Goal: Task Accomplishment & Management: Manage account settings

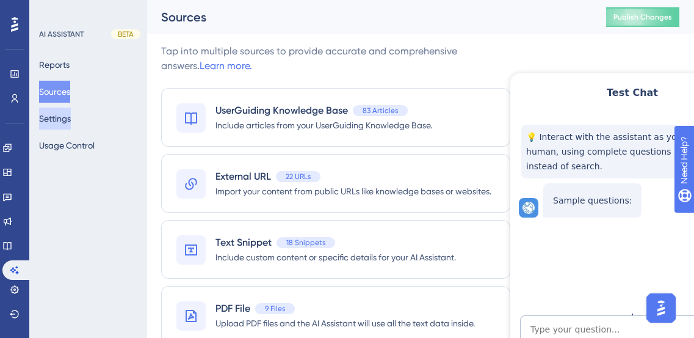
click at [63, 120] on button "Settings" at bounding box center [55, 118] width 32 height 22
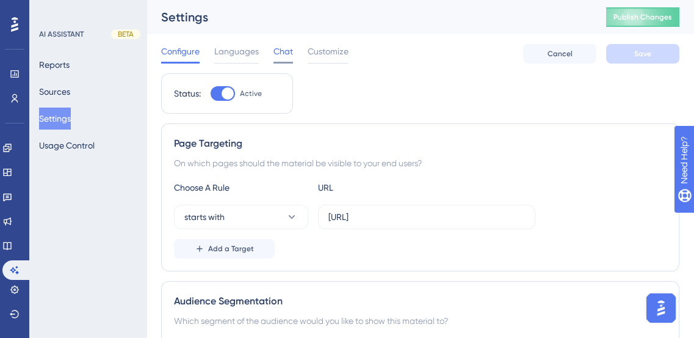
click at [280, 51] on span "Chat" at bounding box center [284, 51] width 20 height 15
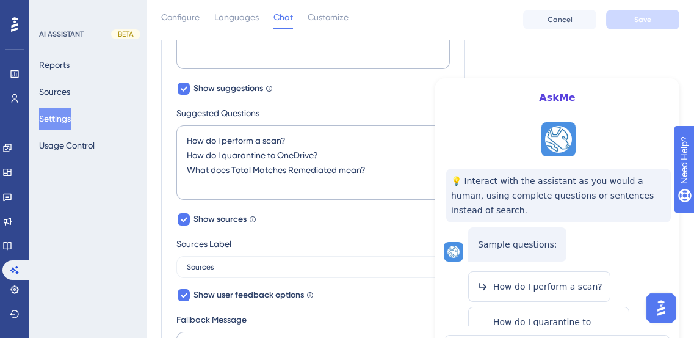
scroll to position [388, 0]
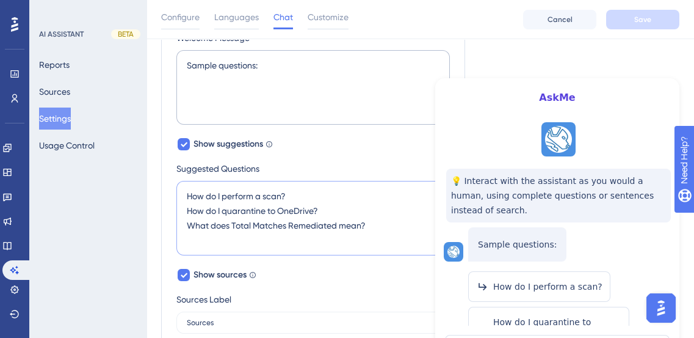
click at [367, 224] on textarea "How do I perform a scan? How do I quarantine to OneDrive? What does Total Match…" at bounding box center [313, 218] width 274 height 75
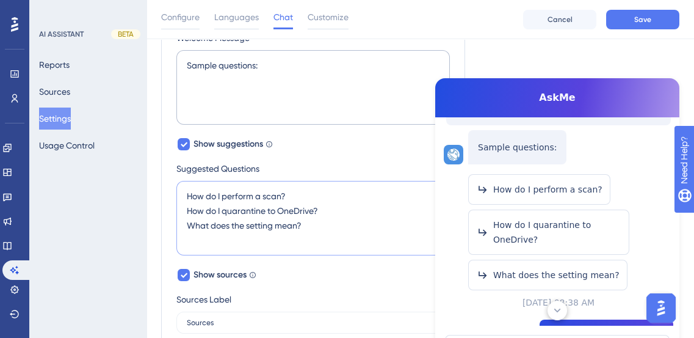
scroll to position [90, 0]
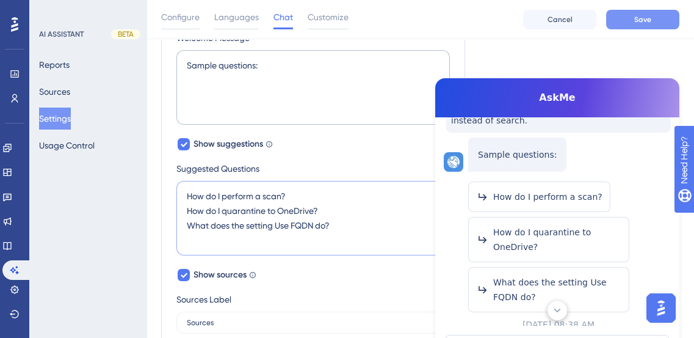
type textarea "How do I perform a scan? How do I quarantine to OneDrive? What does the setting…"
click at [643, 19] on span "Save" at bounding box center [642, 20] width 17 height 10
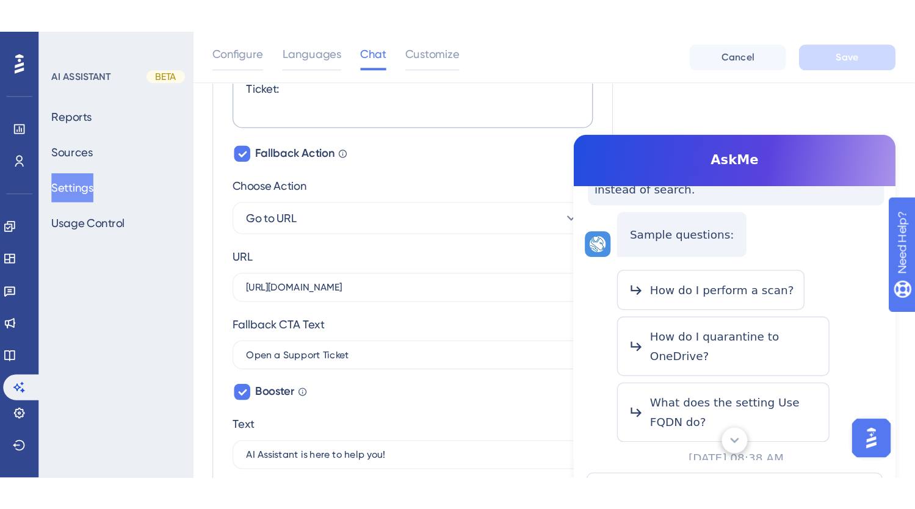
scroll to position [696, 0]
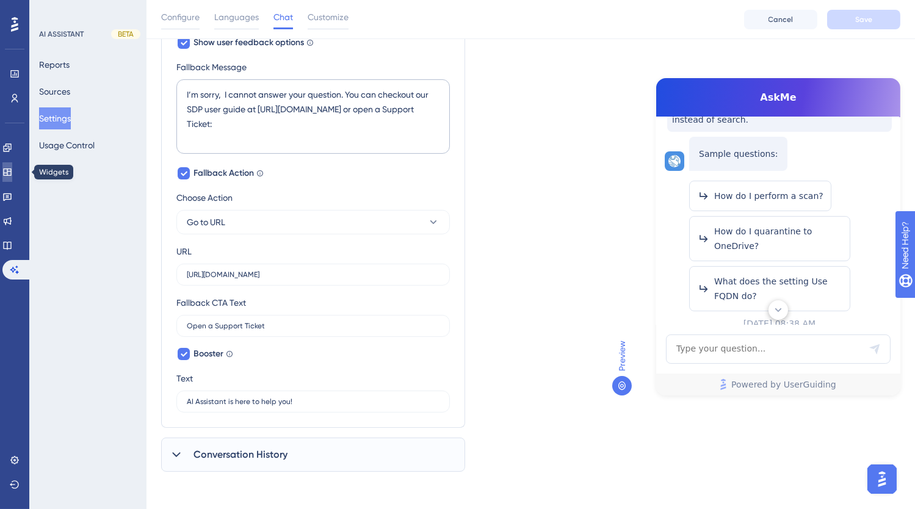
click at [12, 167] on icon at bounding box center [7, 172] width 10 height 10
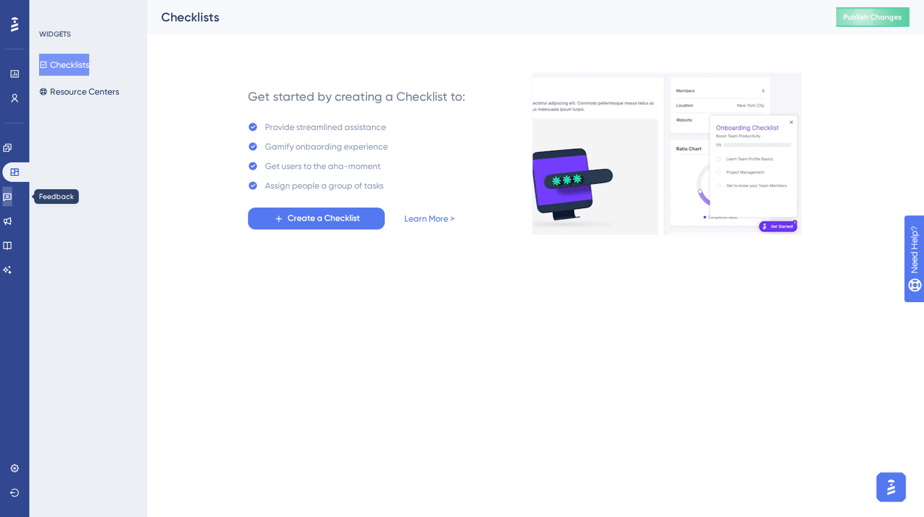
click at [12, 196] on icon at bounding box center [7, 197] width 10 height 10
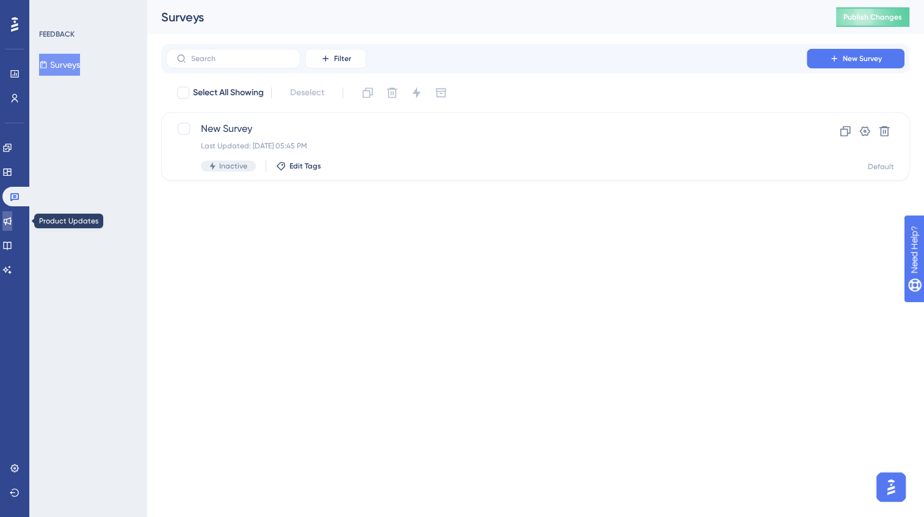
click at [12, 217] on icon at bounding box center [7, 221] width 10 height 10
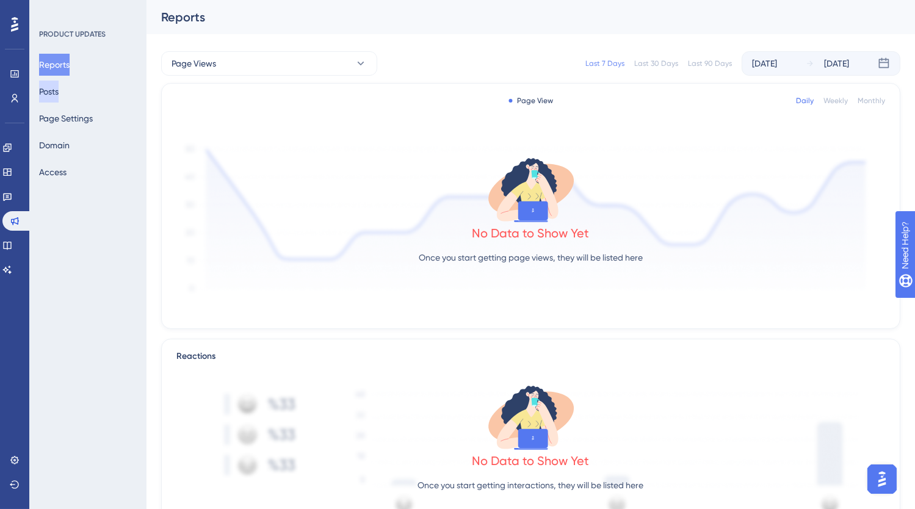
click at [59, 95] on button "Posts" at bounding box center [49, 92] width 20 height 22
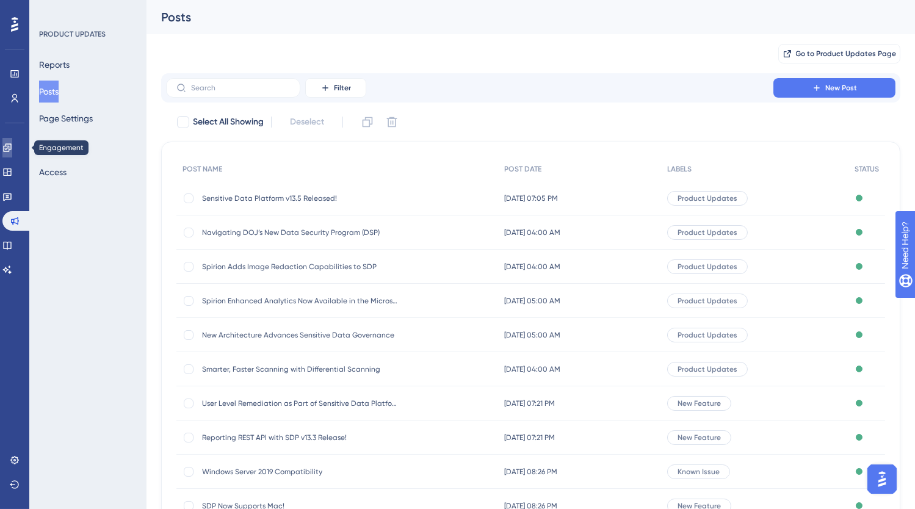
click at [12, 150] on icon at bounding box center [7, 148] width 10 height 10
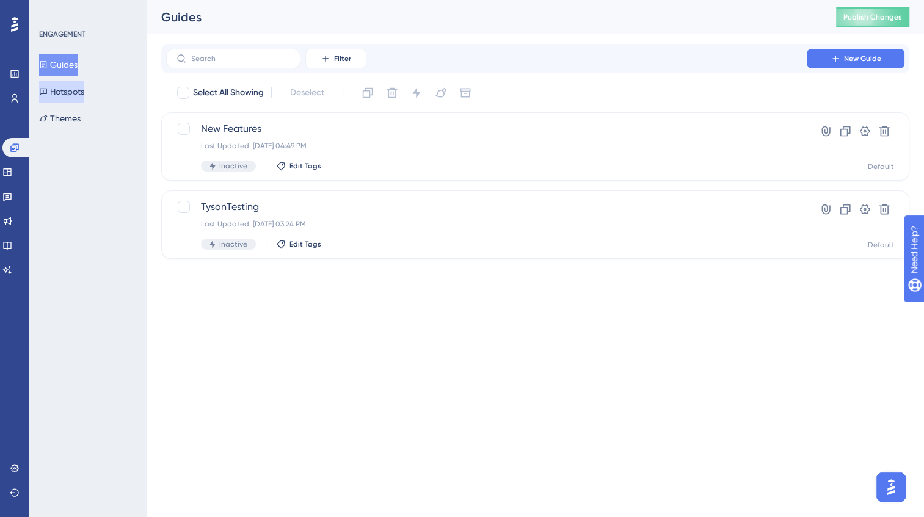
click at [75, 93] on button "Hotspots" at bounding box center [61, 92] width 45 height 22
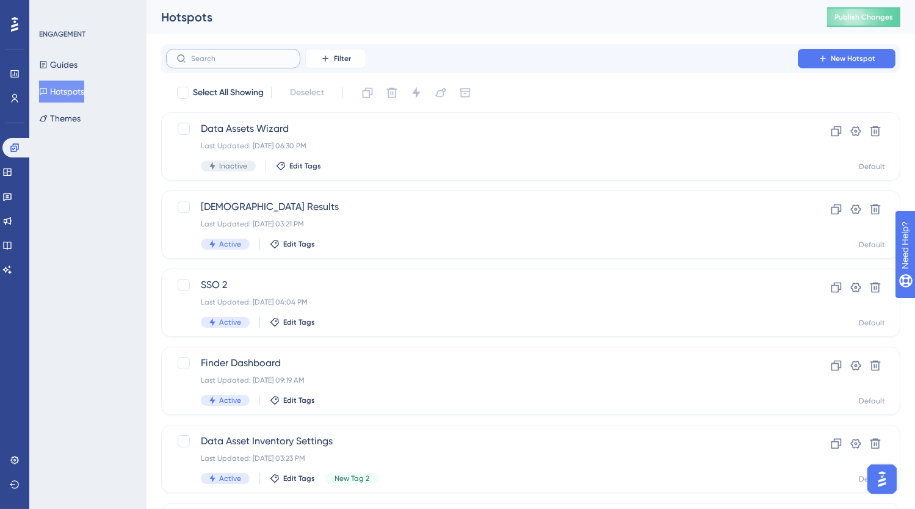
click at [252, 59] on input "text" at bounding box center [240, 58] width 99 height 9
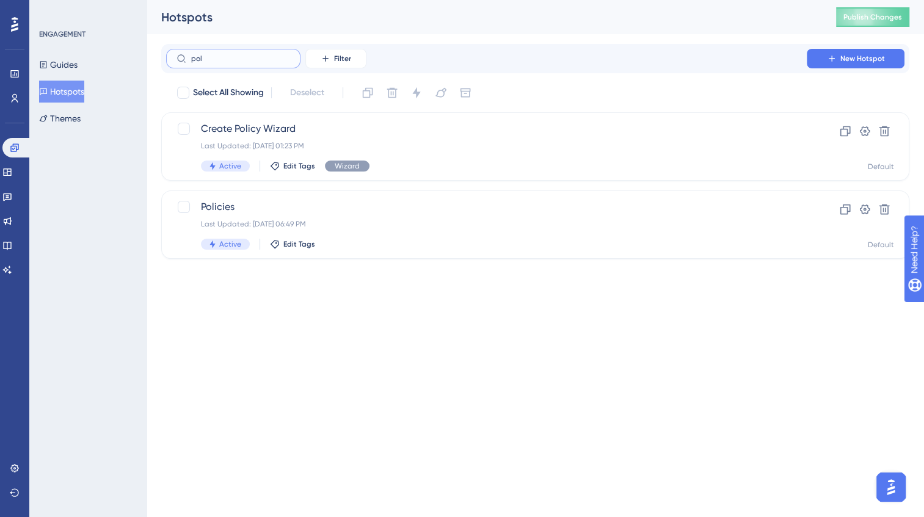
type input "polc"
checkbox input "true"
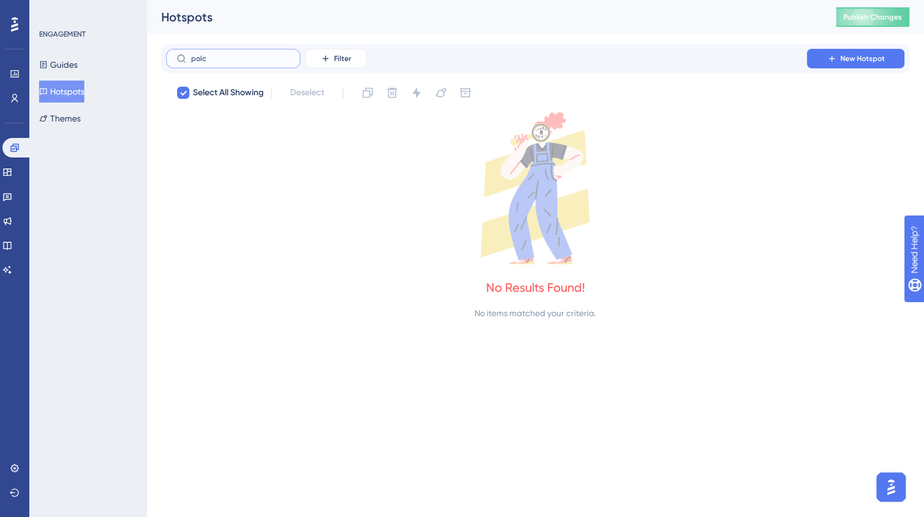
type input "pol"
checkbox input "false"
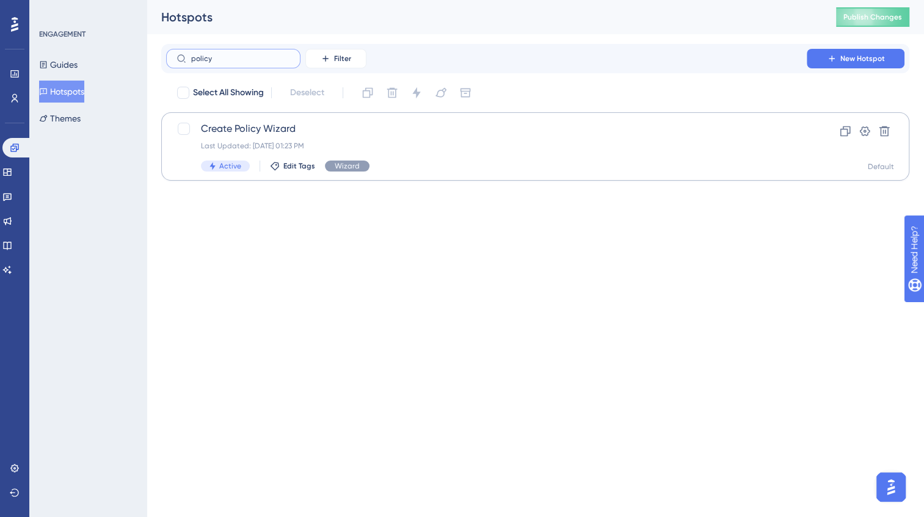
type input "policy"
click at [324, 130] on span "Create Policy Wizard" at bounding box center [486, 129] width 571 height 15
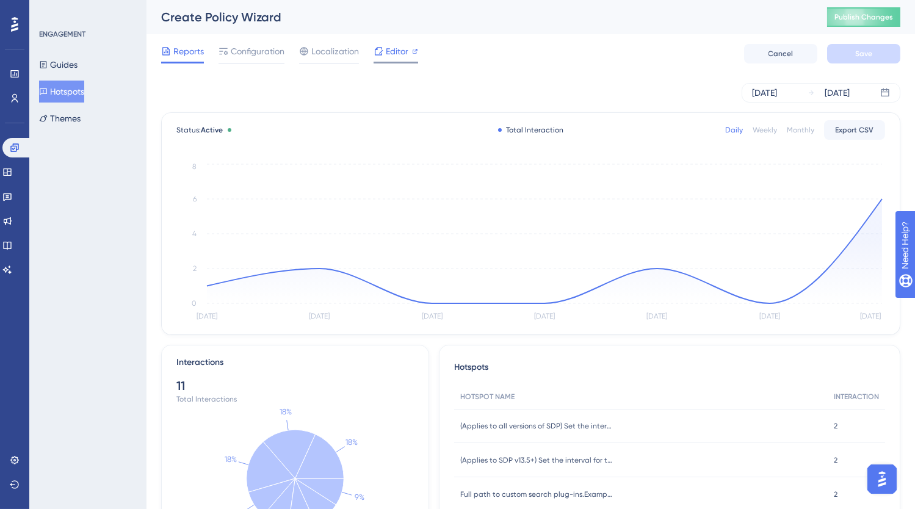
click at [388, 56] on span "Editor" at bounding box center [397, 51] width 23 height 15
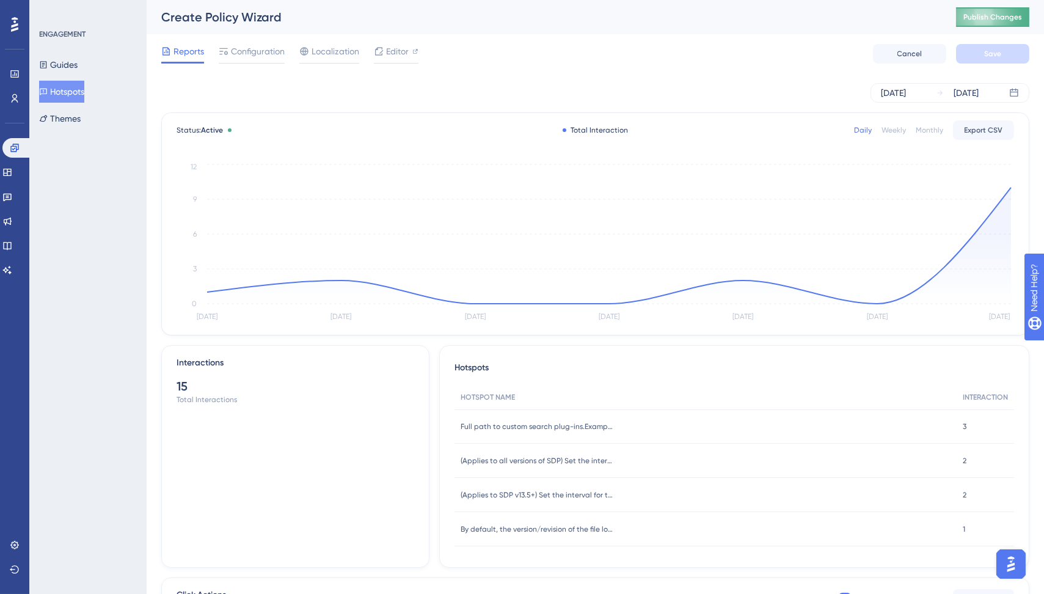
click at [694, 15] on span "Publish Changes" at bounding box center [992, 17] width 59 height 10
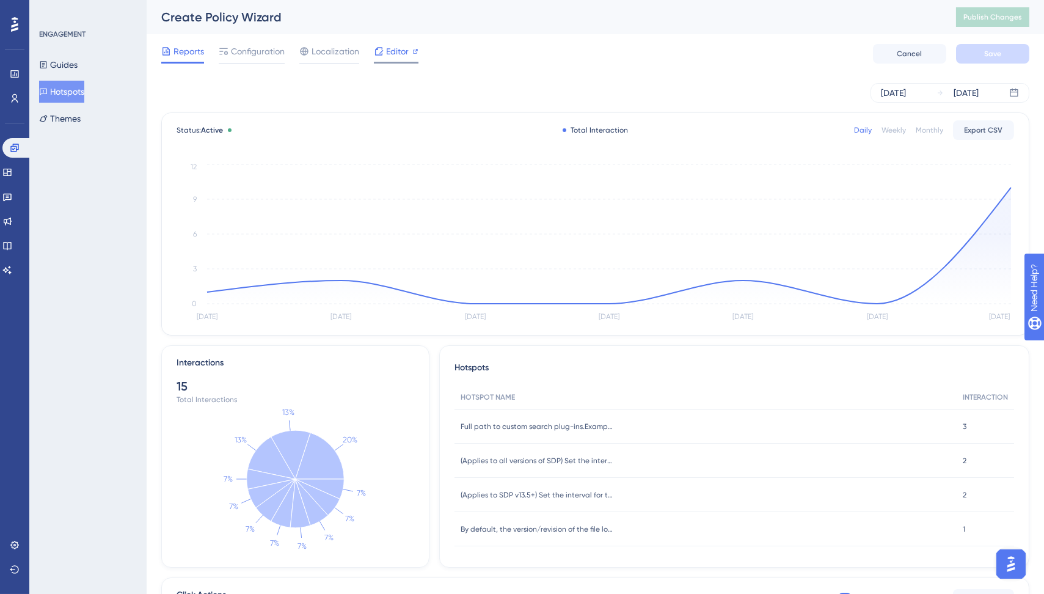
click at [393, 48] on span "Editor" at bounding box center [397, 51] width 23 height 15
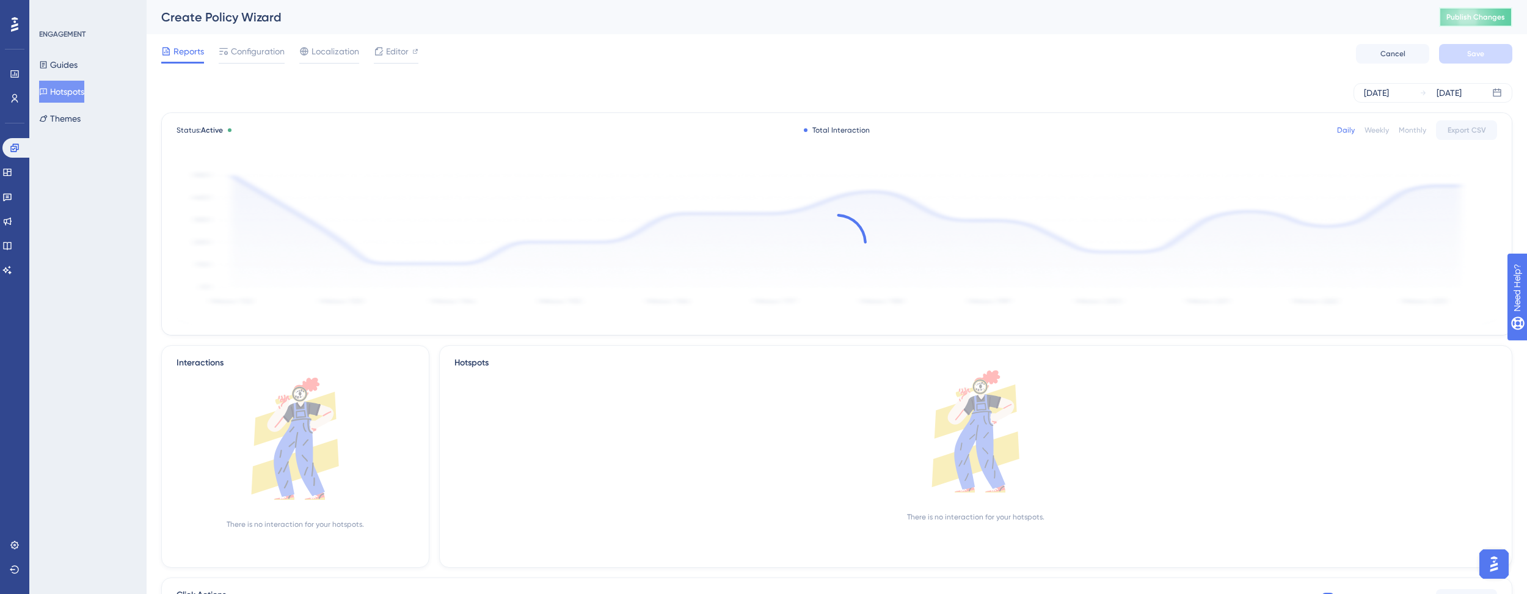
click at [694, 23] on button "Publish Changes" at bounding box center [1475, 17] width 73 height 20
click at [694, 15] on span "Publish Changes" at bounding box center [1475, 17] width 59 height 10
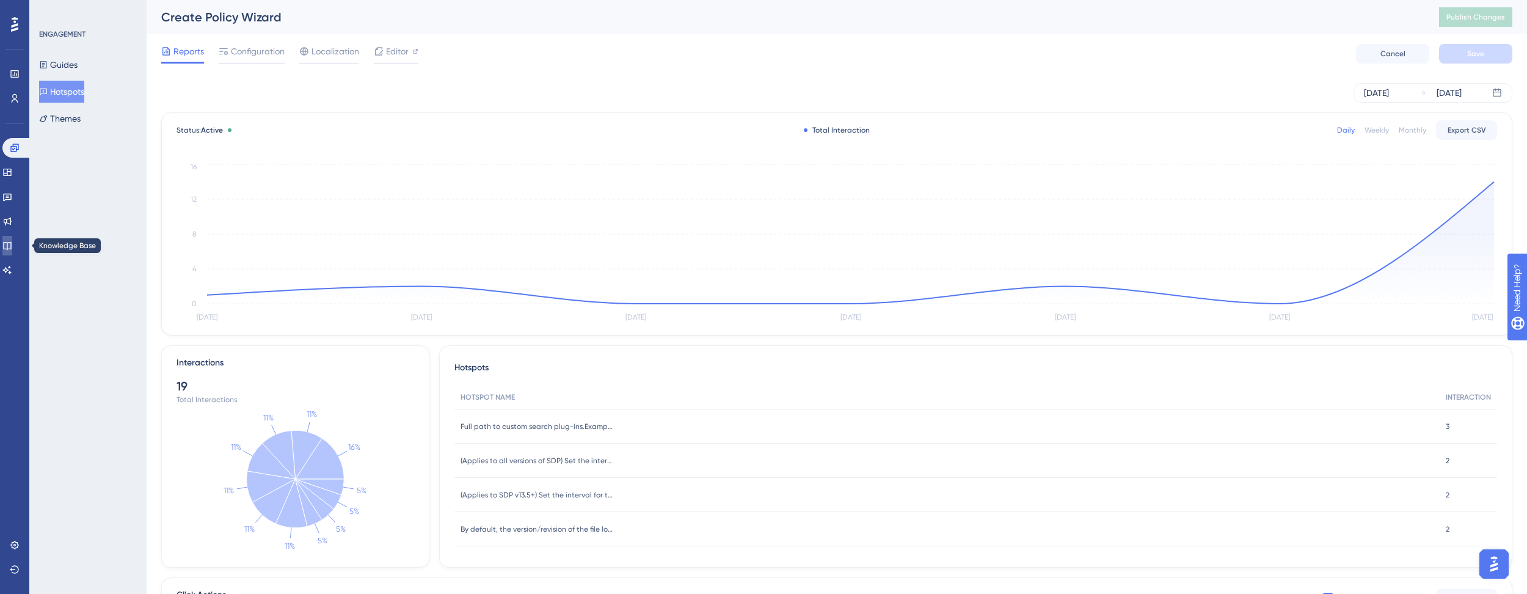
click at [12, 244] on icon at bounding box center [7, 246] width 10 height 10
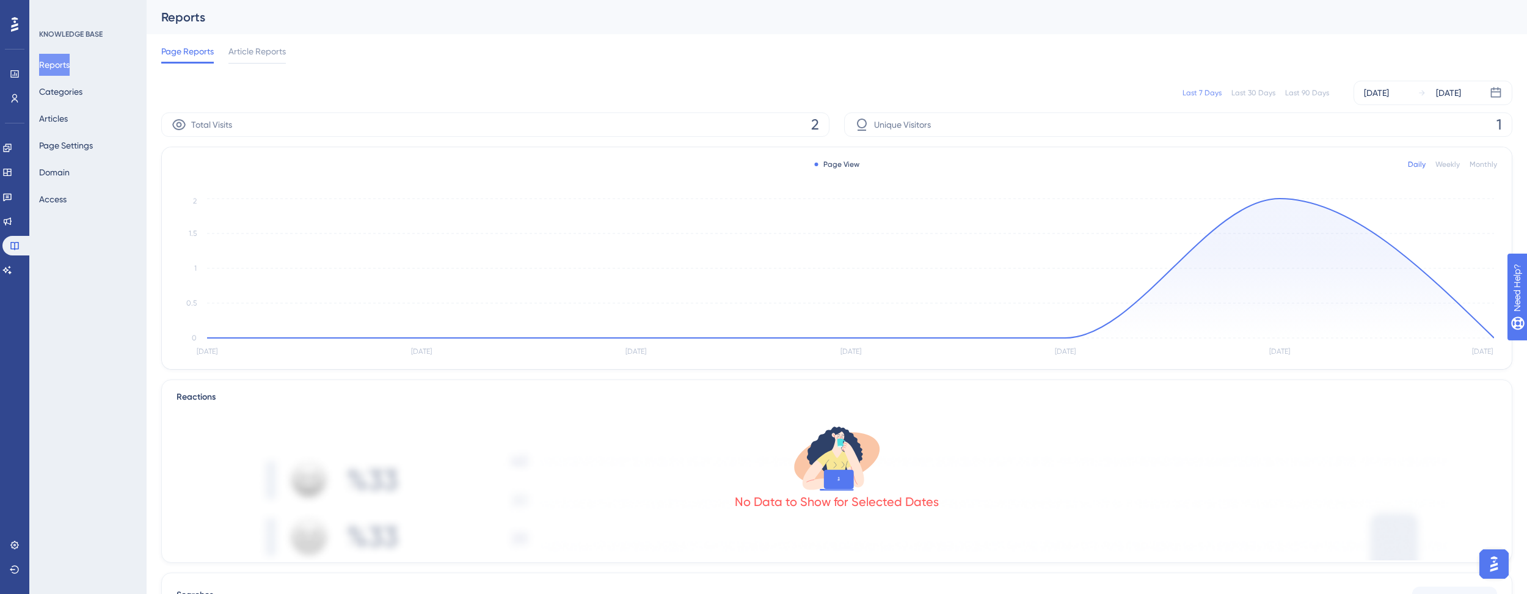
click at [694, 61] on div "Page Reports Article Reports" at bounding box center [836, 53] width 1351 height 39
click at [694, 89] on div "Last 90 Days" at bounding box center [1307, 93] width 44 height 10
